Goal: Task Accomplishment & Management: Manage account settings

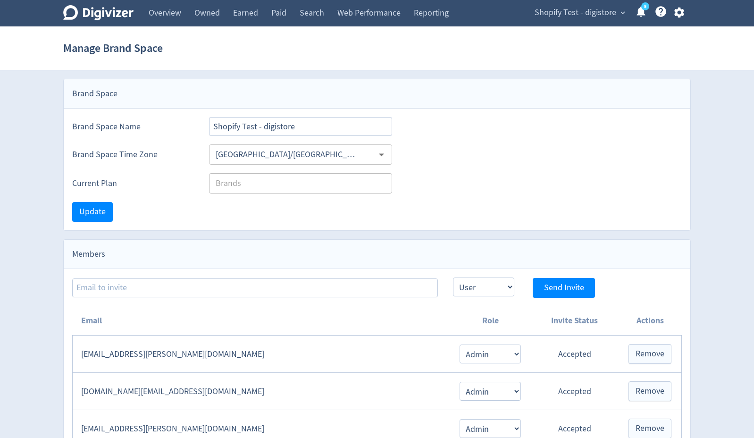
click at [683, 15] on icon "button" at bounding box center [679, 12] width 13 height 13
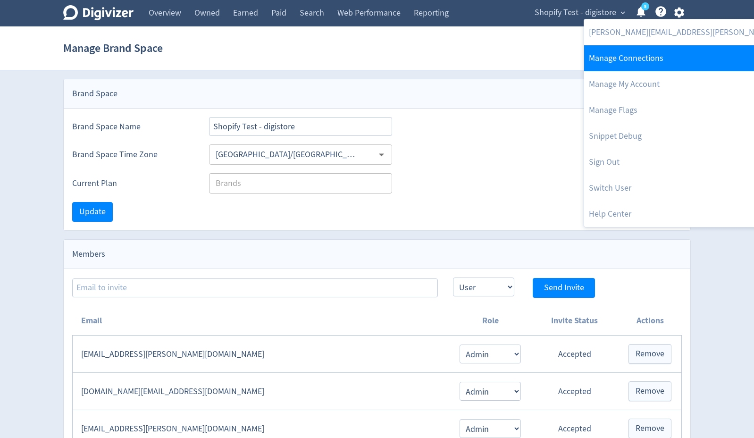
click at [652, 59] on link "Manage Connections" at bounding box center [710, 58] width 252 height 26
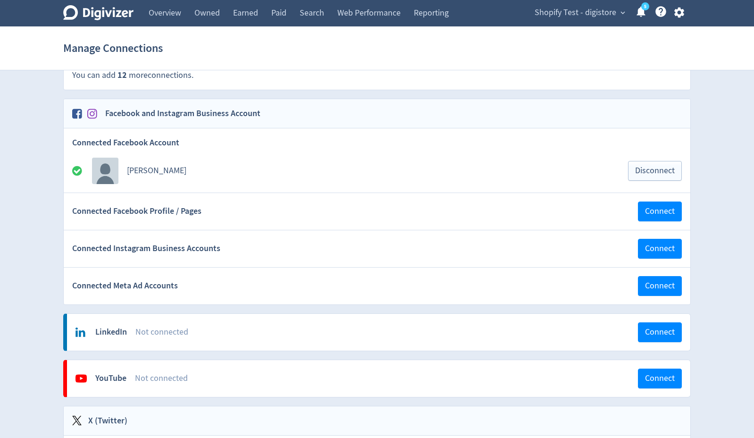
scroll to position [141, 0]
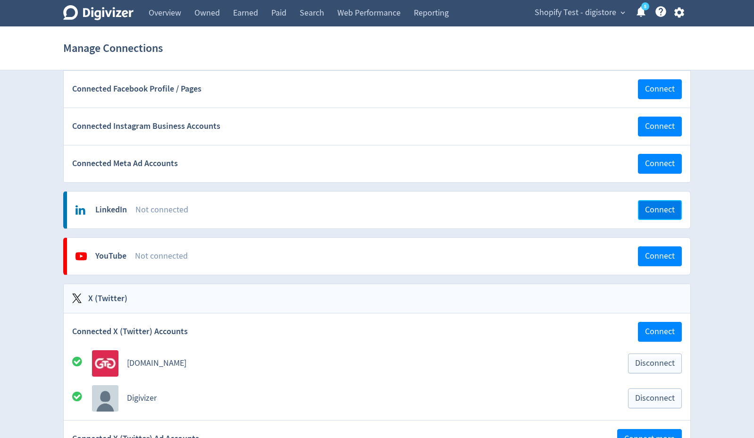
click at [650, 207] on span "Connect" at bounding box center [660, 210] width 30 height 8
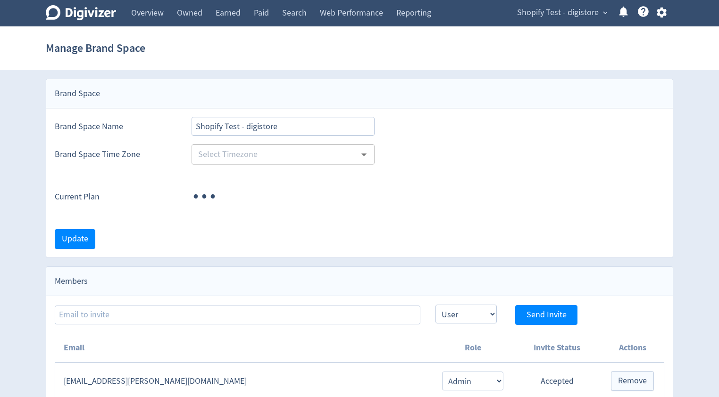
type input "[GEOGRAPHIC_DATA]/[GEOGRAPHIC_DATA]"
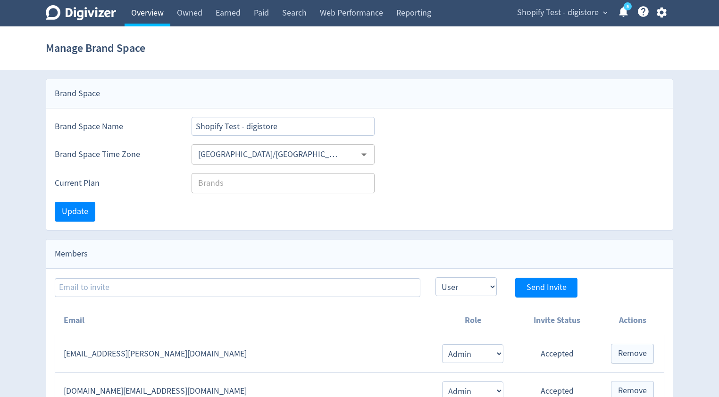
click at [156, 17] on link "Overview" at bounding box center [148, 13] width 46 height 26
